Goal: Task Accomplishment & Management: Manage account settings

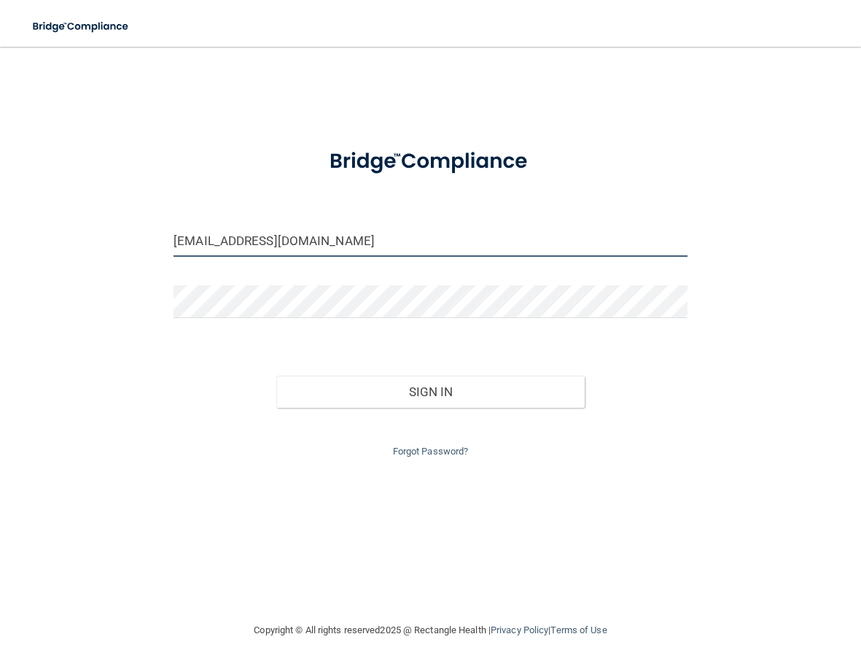
click at [344, 244] on input "[EMAIL_ADDRESS][DOMAIN_NAME]" at bounding box center [431, 240] width 514 height 33
drag, startPoint x: 354, startPoint y: 241, endPoint x: 93, endPoint y: 236, distance: 261.1
click at [93, 236] on div "[EMAIL_ADDRESS][DOMAIN_NAME] Invalid email/password. You don't have permission …" at bounding box center [430, 334] width 803 height 546
type input "[EMAIL_ADDRESS][DOMAIN_NAME]"
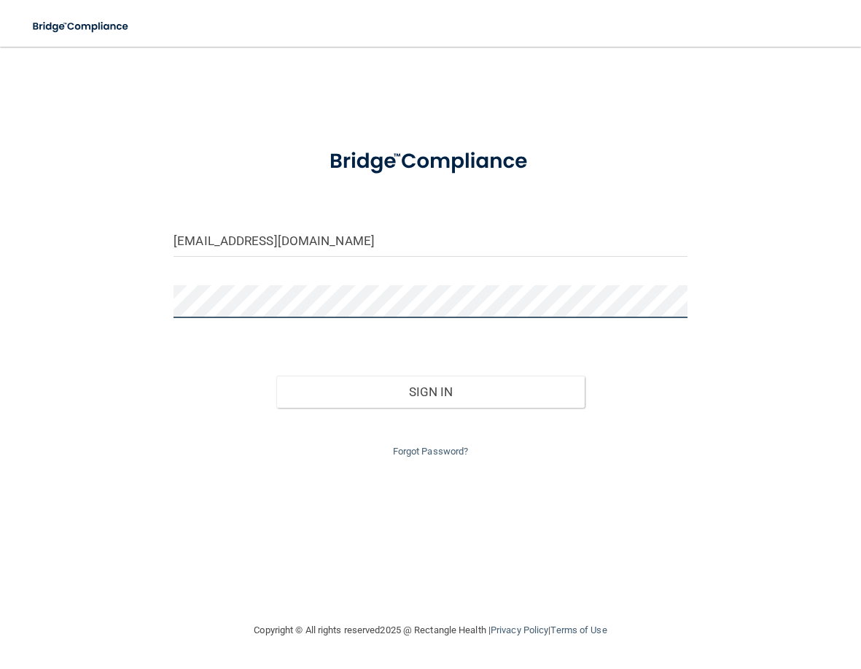
click at [276, 376] on button "Sign In" at bounding box center [430, 392] width 308 height 32
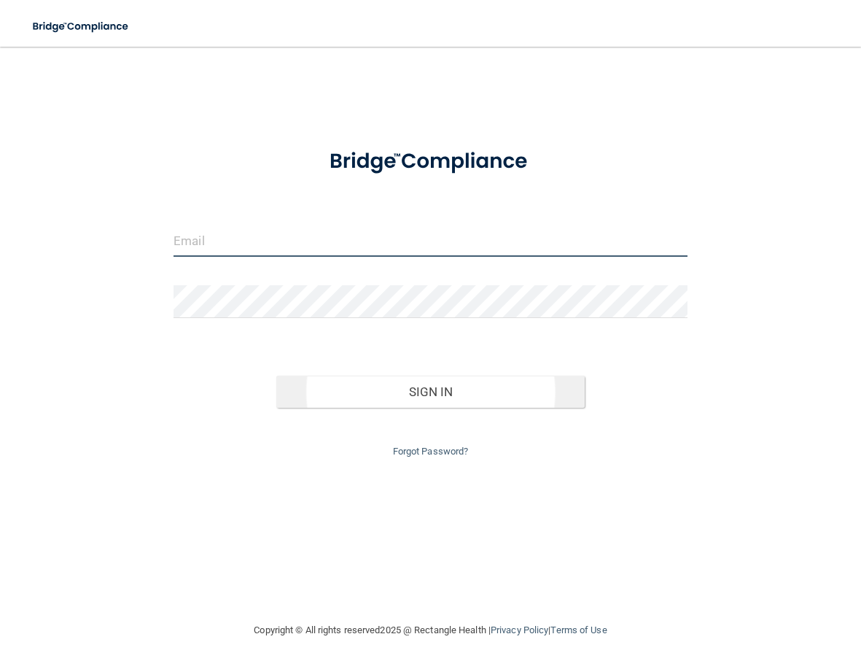
type input "[EMAIL_ADDRESS][DOMAIN_NAME]"
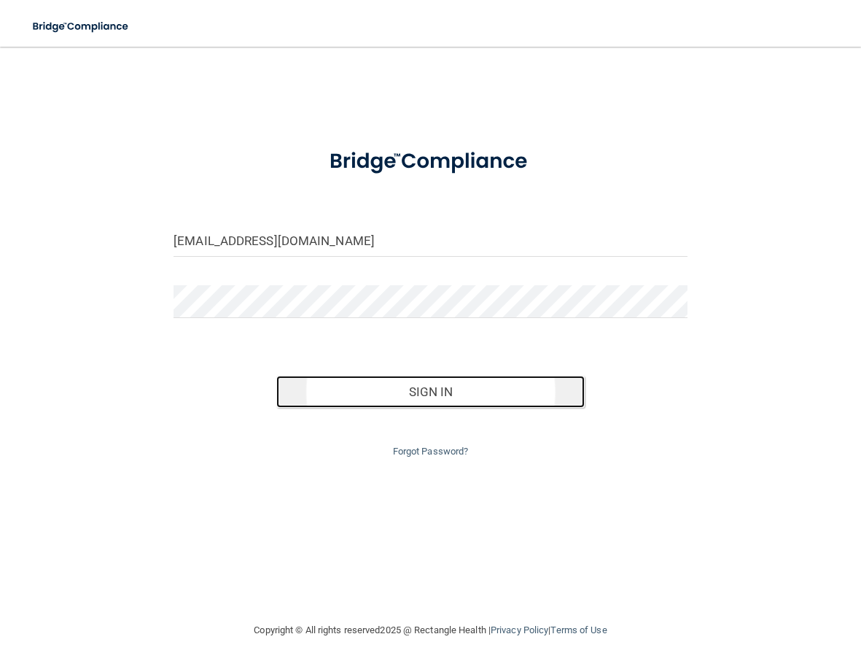
click at [459, 398] on button "Sign In" at bounding box center [430, 392] width 308 height 32
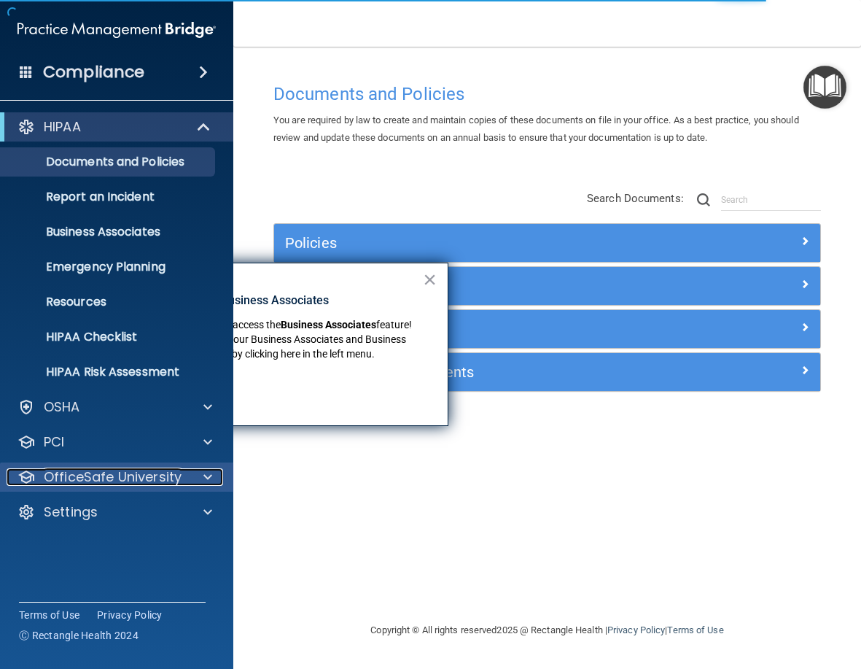
click at [218, 477] on div at bounding box center [205, 477] width 36 height 18
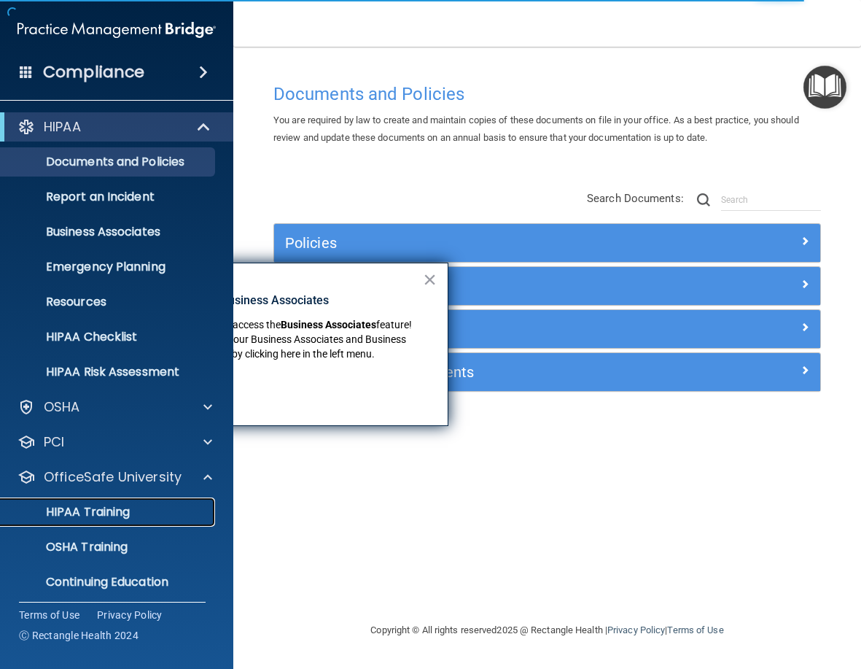
click at [160, 506] on div "HIPAA Training" at bounding box center [108, 512] width 199 height 15
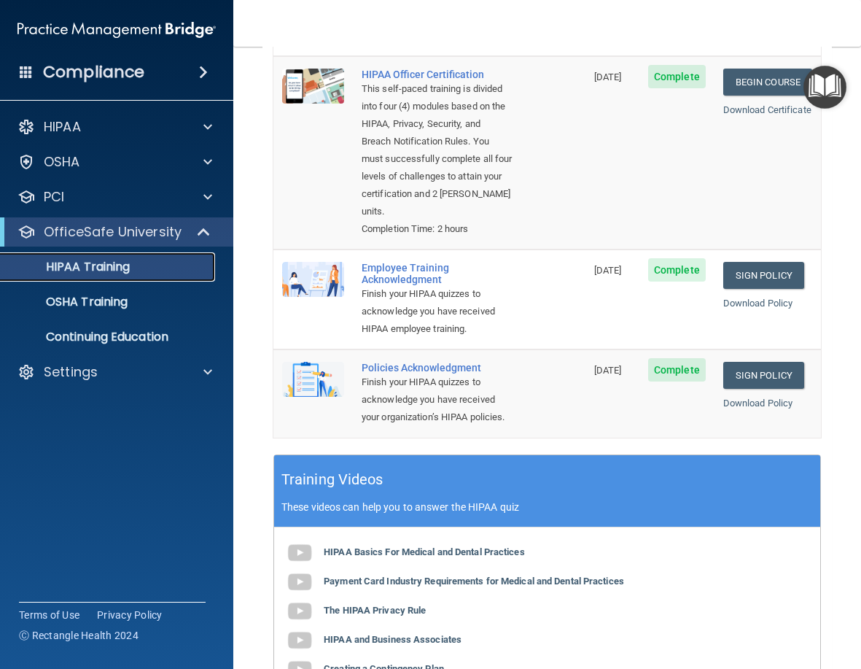
scroll to position [219, 0]
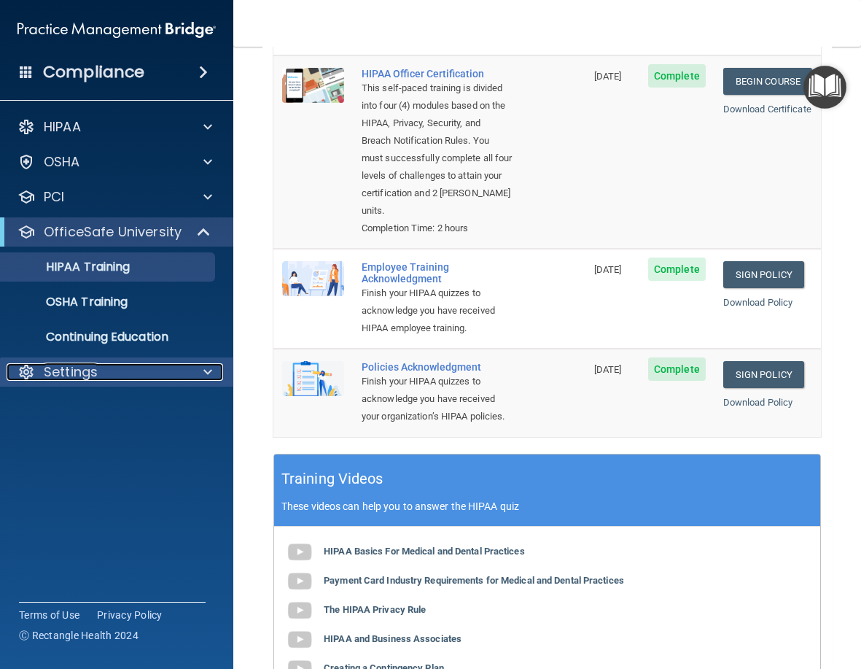
click at [200, 369] on div at bounding box center [205, 372] width 36 height 18
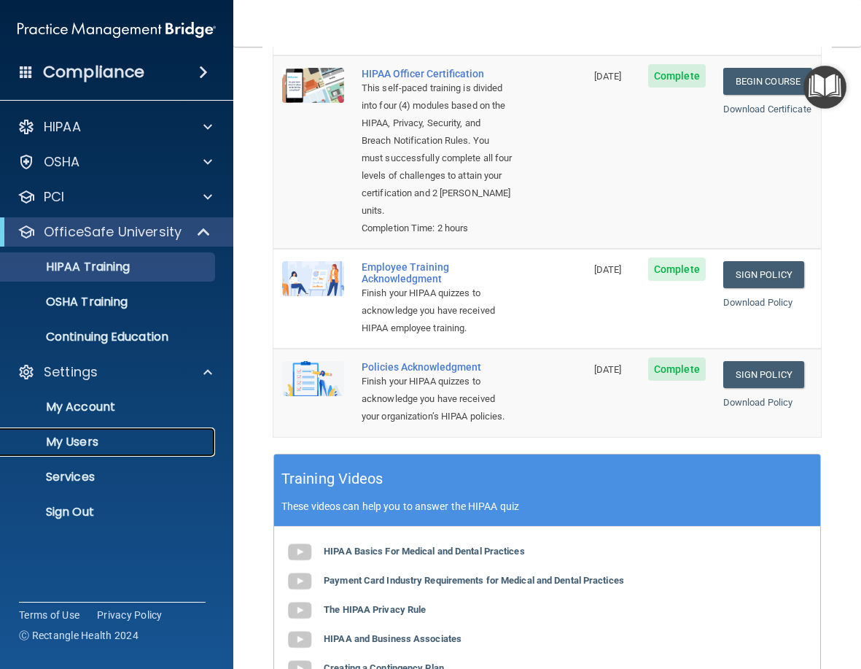
click at [72, 446] on p "My Users" at bounding box center [108, 442] width 199 height 15
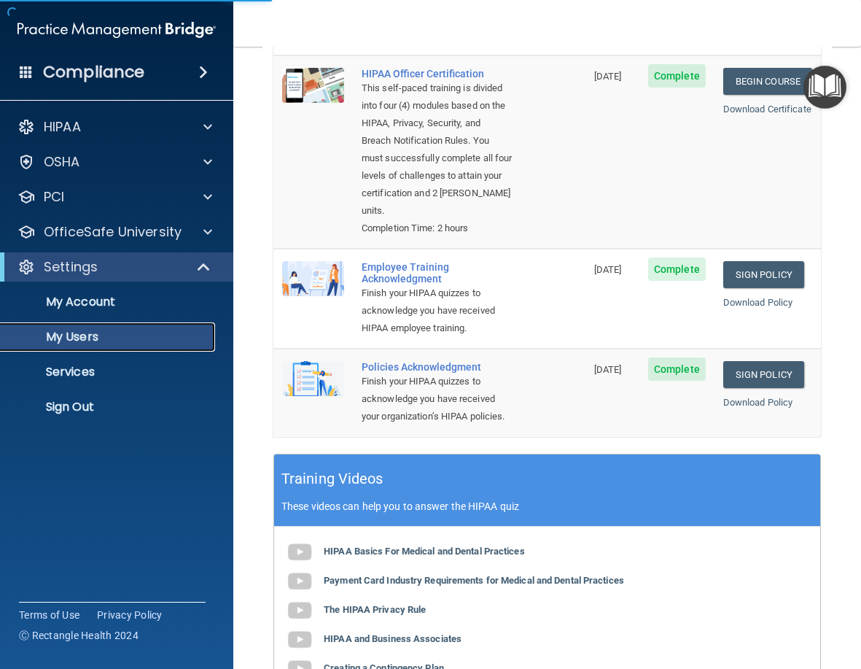
select select "20"
